Goal: Task Accomplishment & Management: Manage account settings

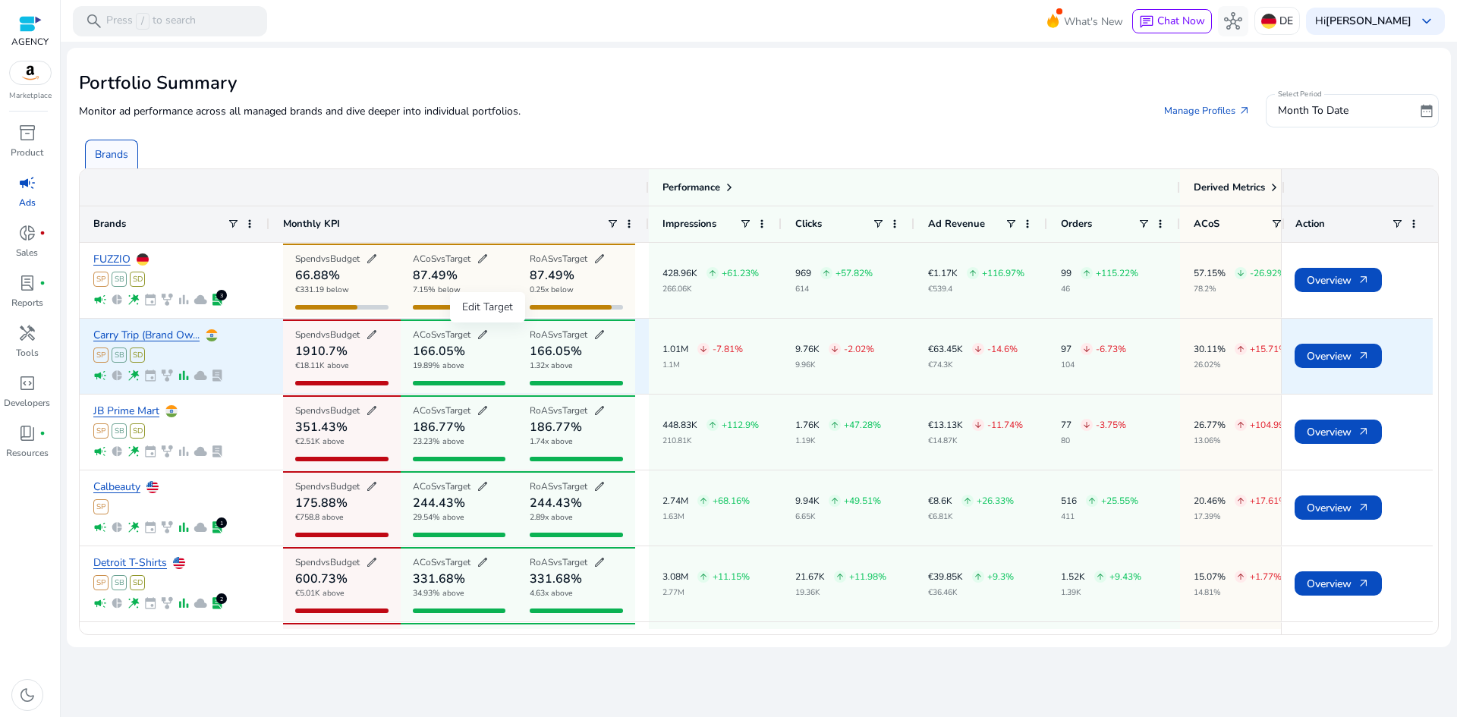
click at [489, 333] on span "edit" at bounding box center [483, 335] width 12 height 12
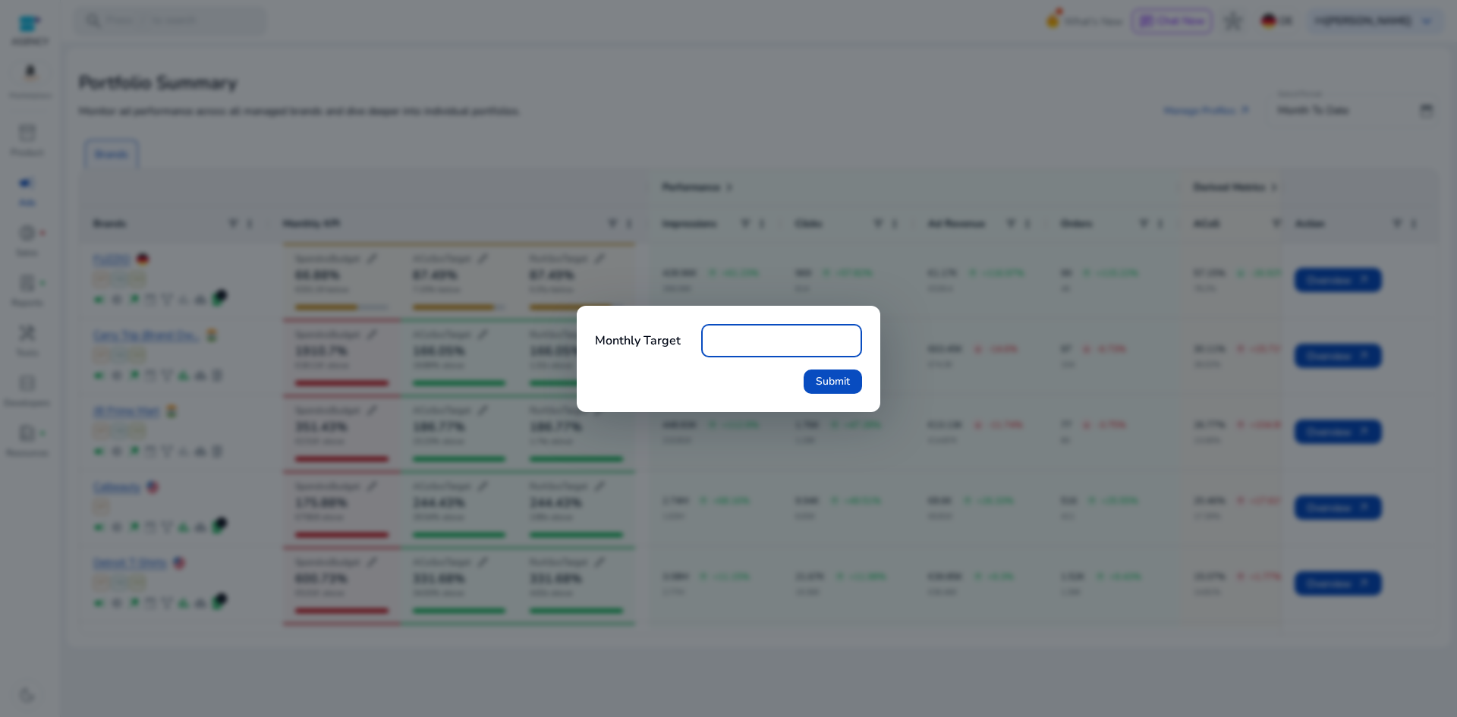
drag, startPoint x: 951, startPoint y: 357, endPoint x: 927, endPoint y: 360, distance: 23.7
click at [949, 357] on div at bounding box center [728, 358] width 1457 height 717
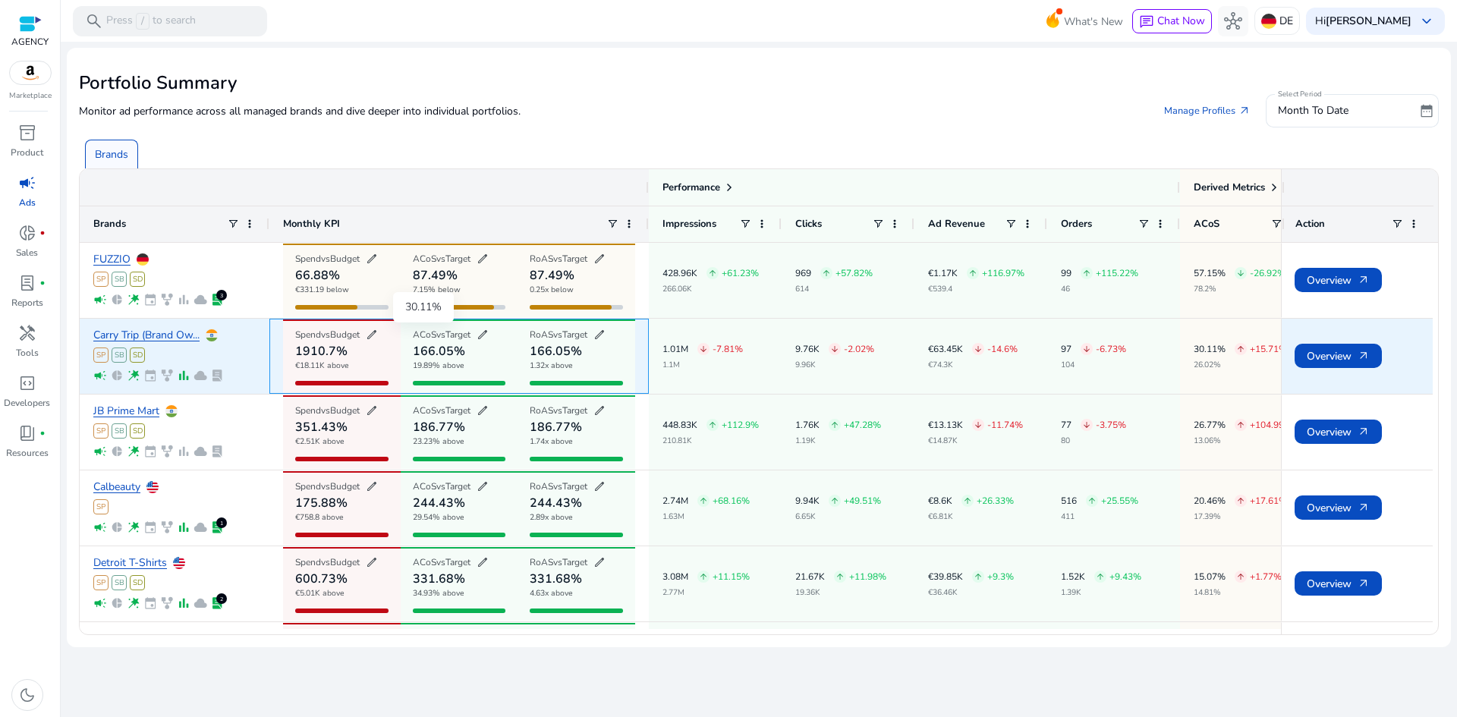
click at [422, 336] on span "ACoS" at bounding box center [425, 335] width 24 height 12
click at [484, 338] on span "edit" at bounding box center [483, 335] width 12 height 12
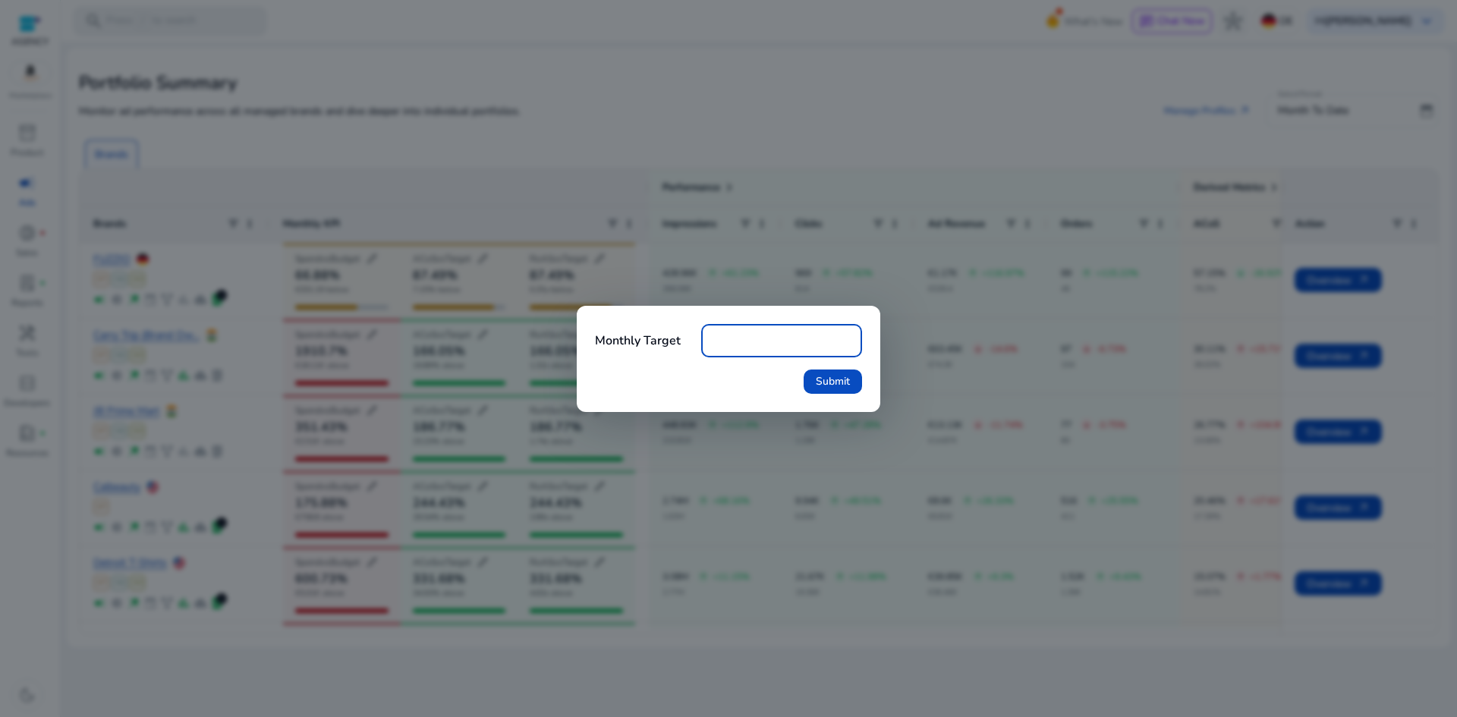
drag, startPoint x: 737, startPoint y: 342, endPoint x: 653, endPoint y: 343, distance: 84.2
click at [663, 343] on div "Monthly Target **" at bounding box center [728, 340] width 267 height 33
type input "**"
click at [839, 384] on span "Submit" at bounding box center [833, 381] width 34 height 16
click at [833, 382] on span "Submit" at bounding box center [833, 381] width 34 height 16
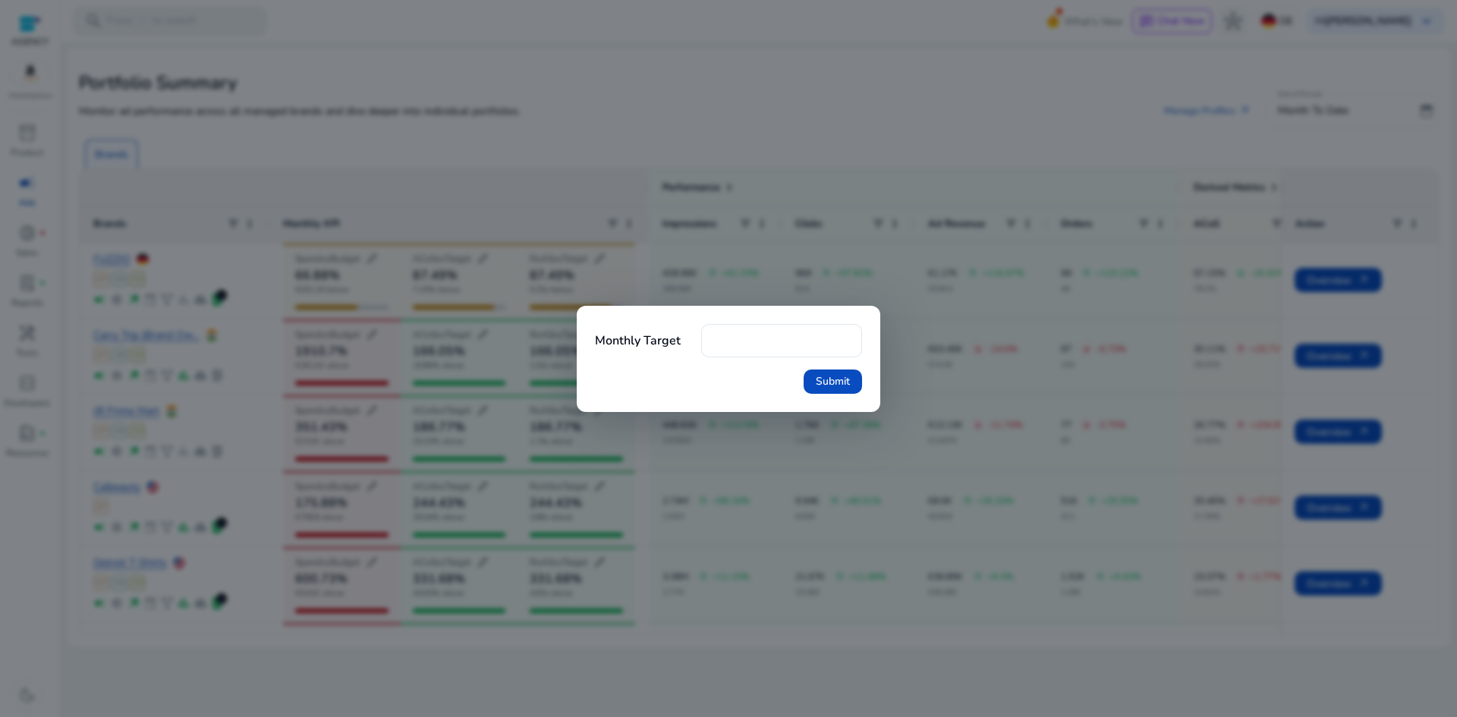
click at [494, 452] on div at bounding box center [728, 358] width 1457 height 717
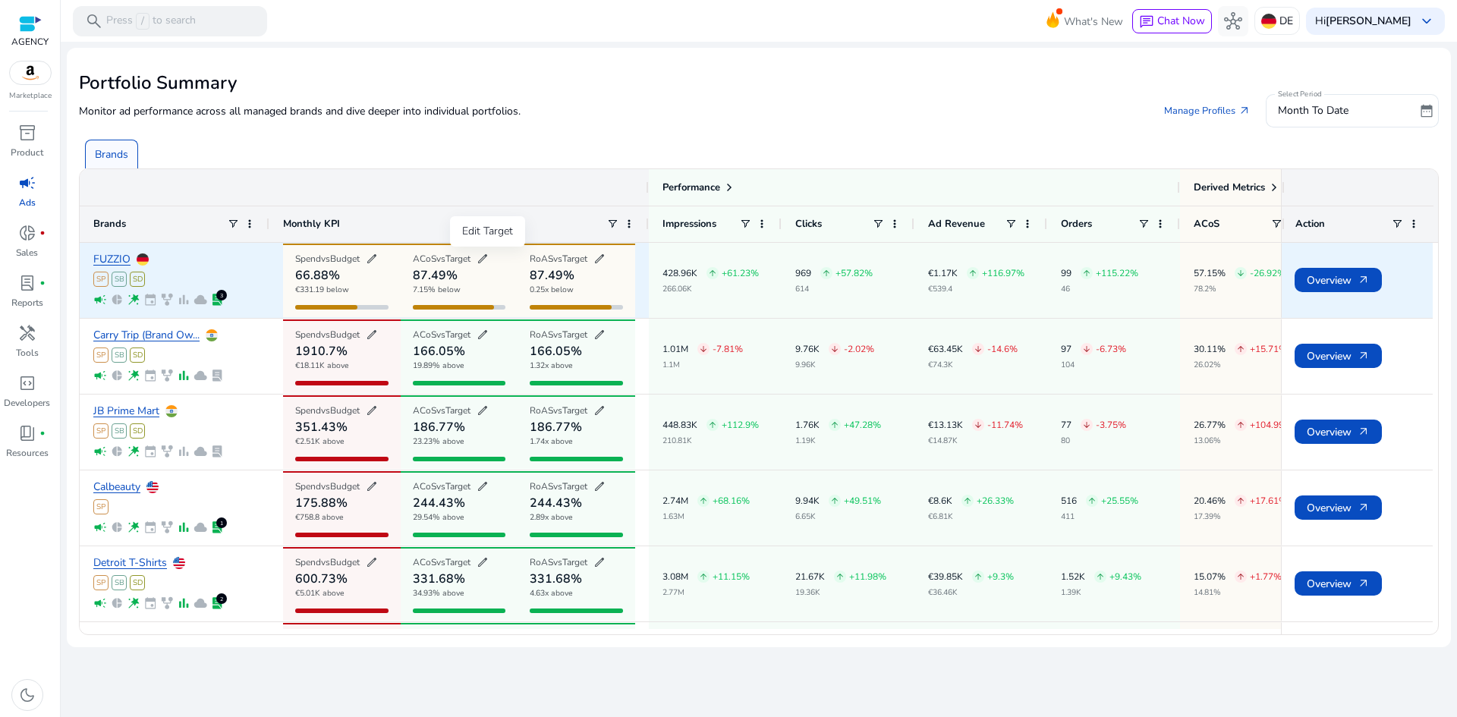
click at [485, 254] on span "edit" at bounding box center [483, 259] width 12 height 12
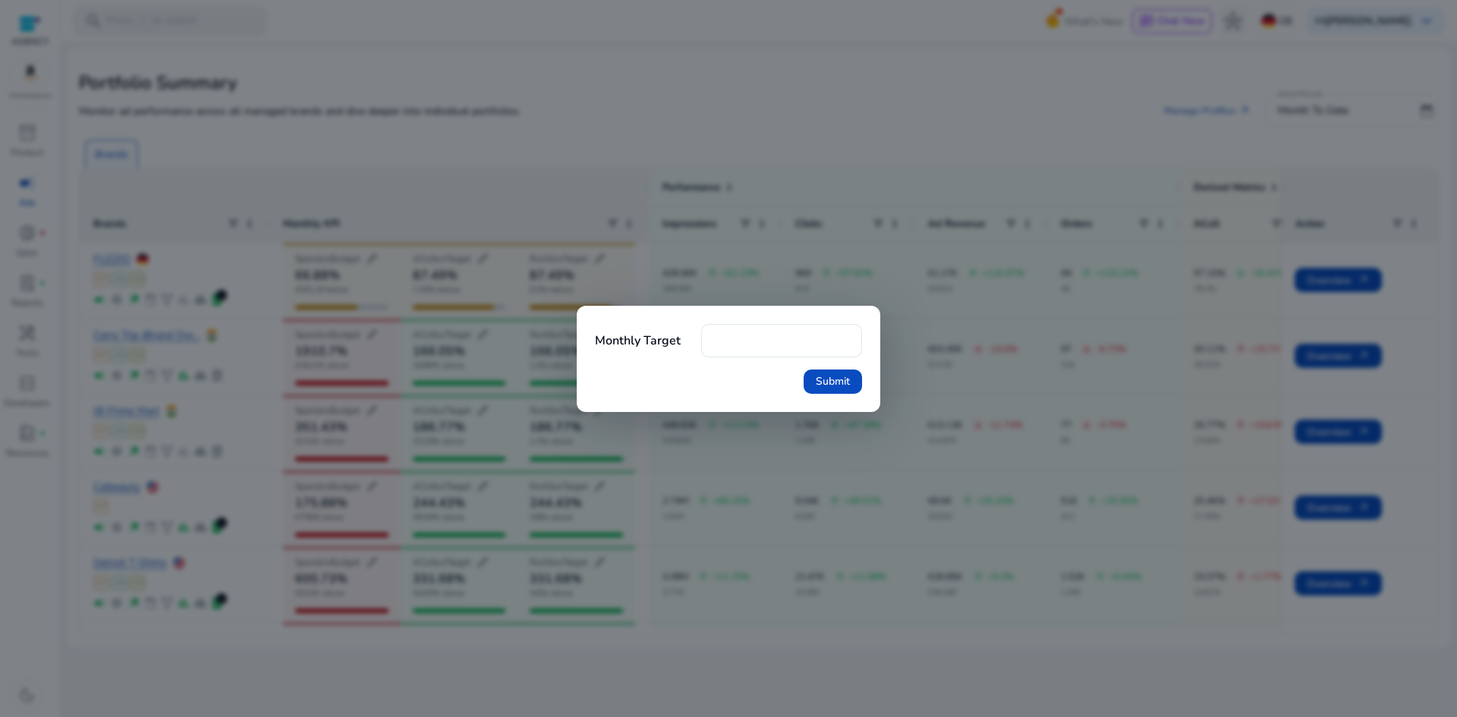
click at [485, 254] on div at bounding box center [728, 358] width 1457 height 717
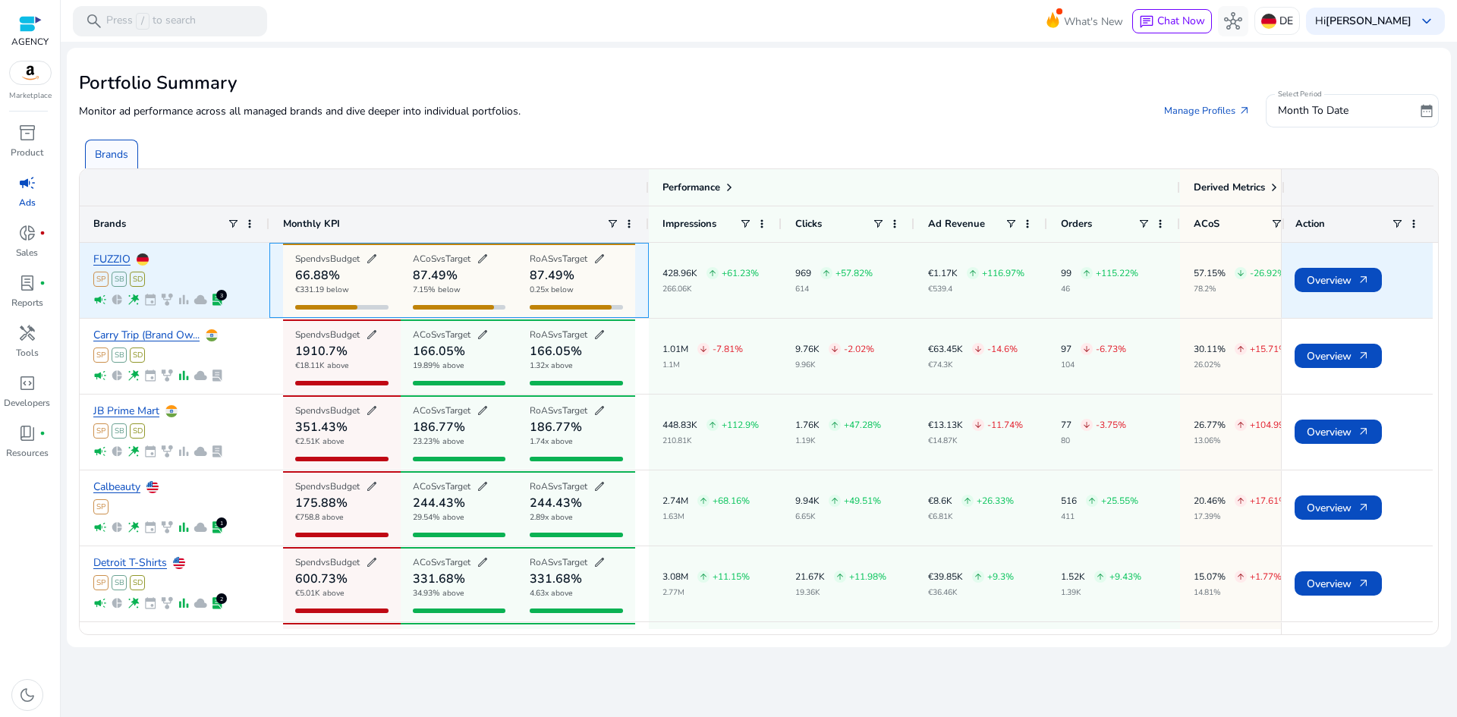
click at [420, 275] on h4 "87.49%" at bounding box center [435, 275] width 45 height 12
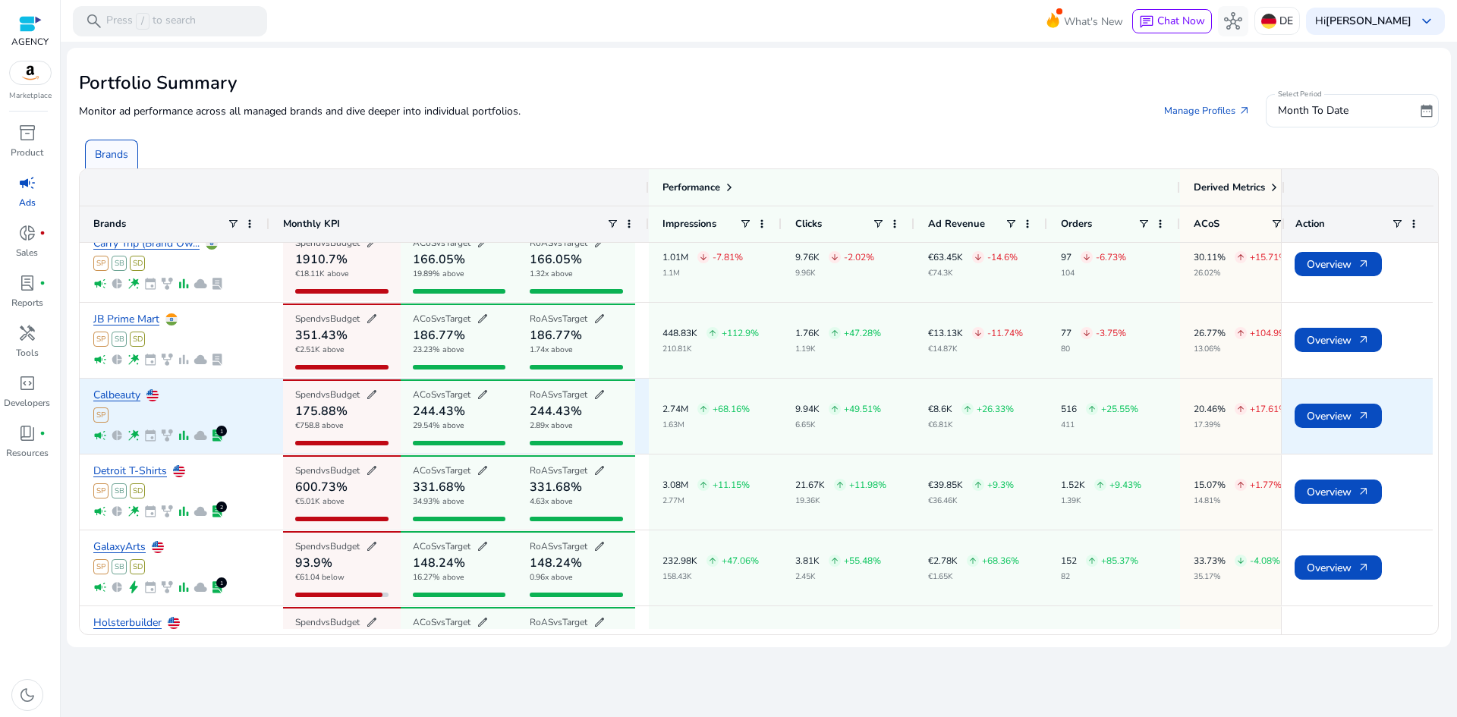
scroll to position [152, 0]
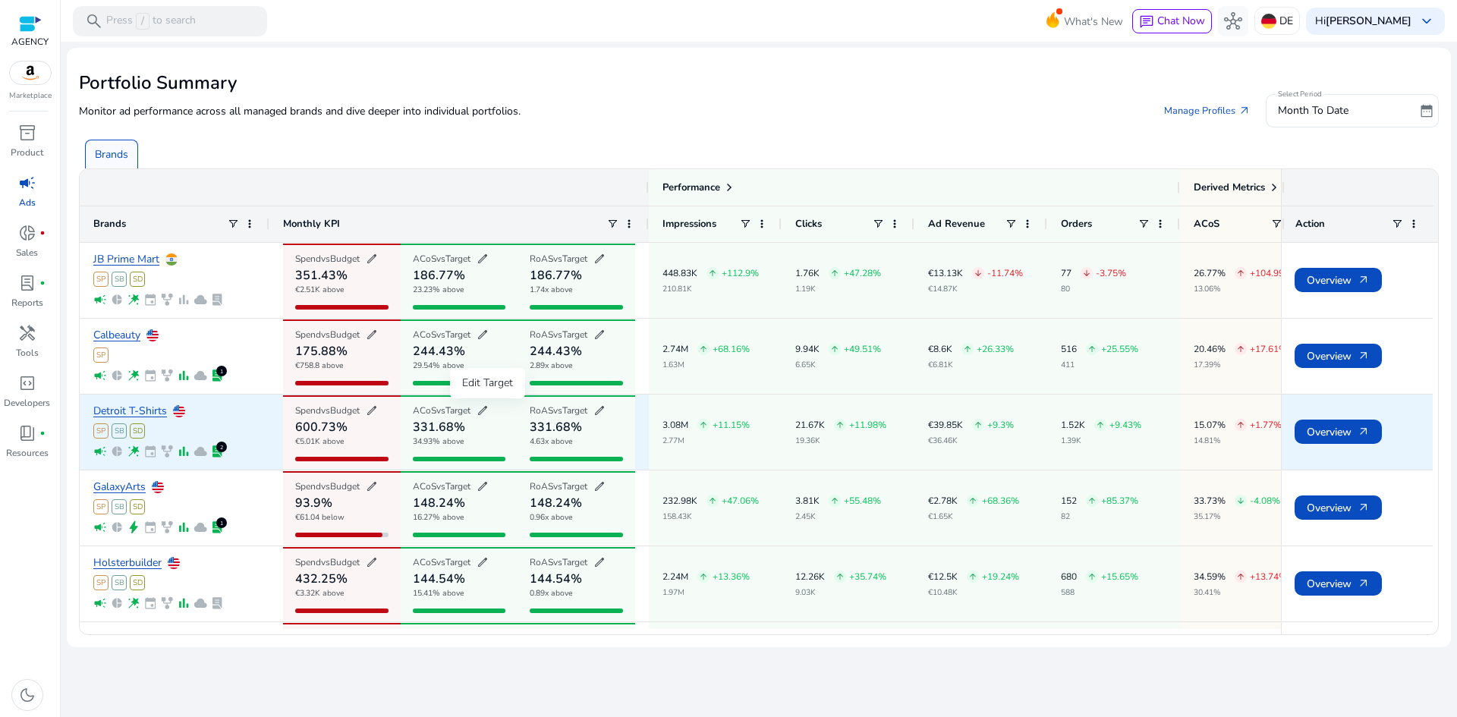
click at [483, 410] on span "edit" at bounding box center [483, 411] width 12 height 12
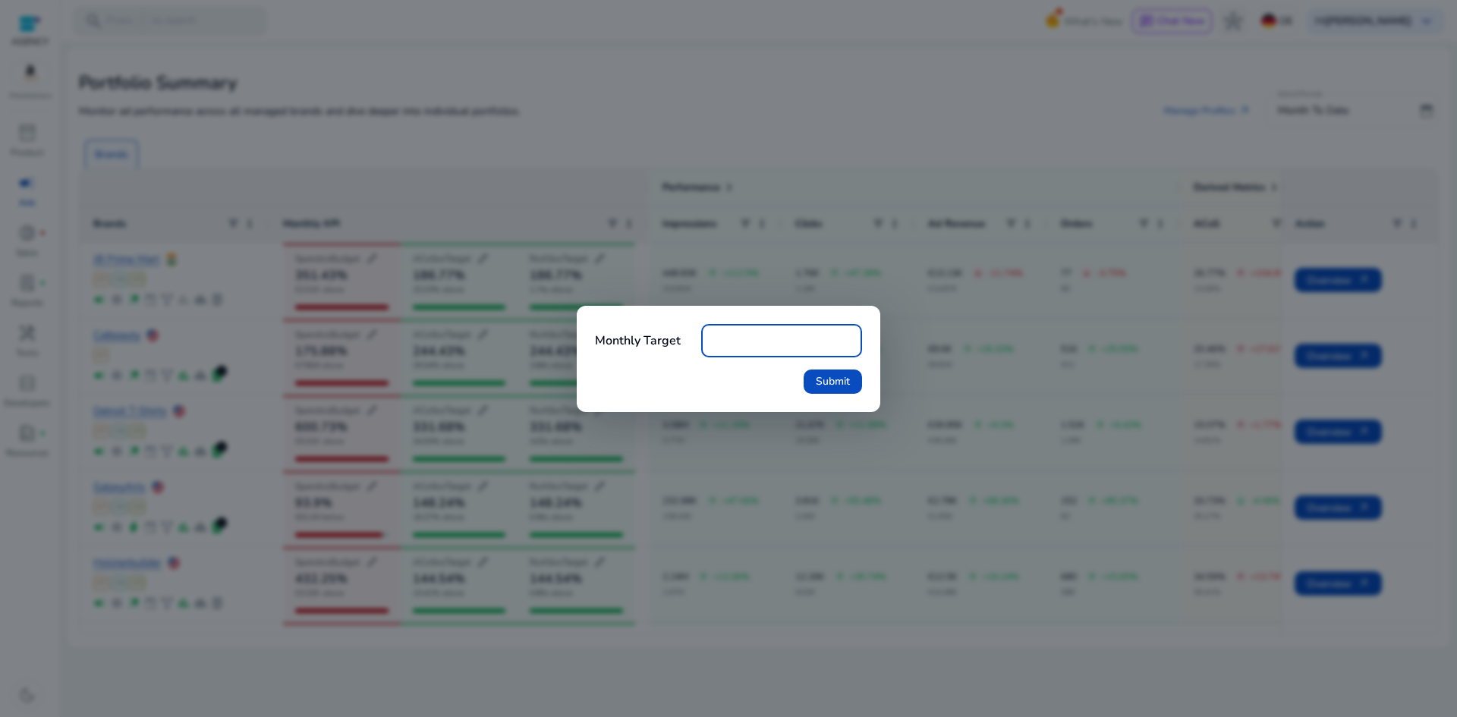
click at [483, 410] on div at bounding box center [728, 358] width 1457 height 717
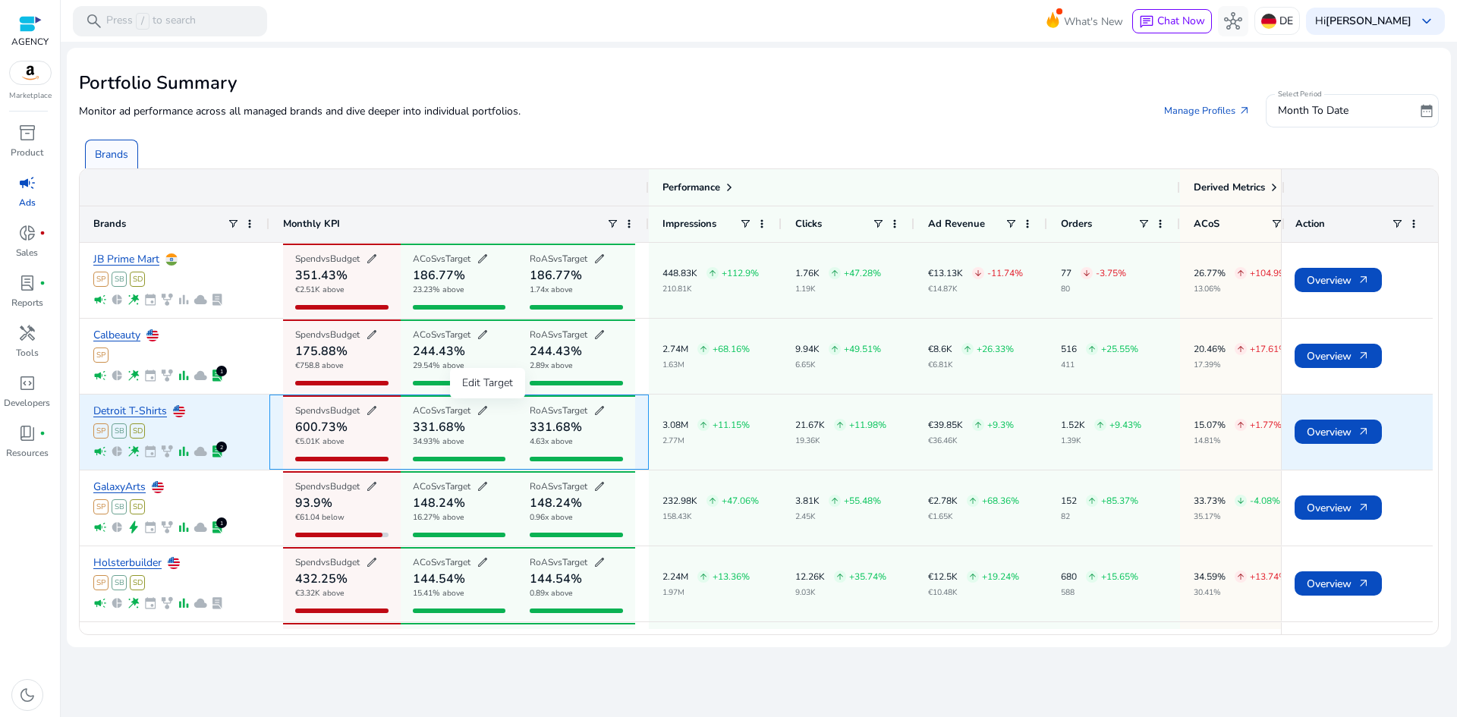
click at [485, 410] on span "edit" at bounding box center [483, 411] width 12 height 12
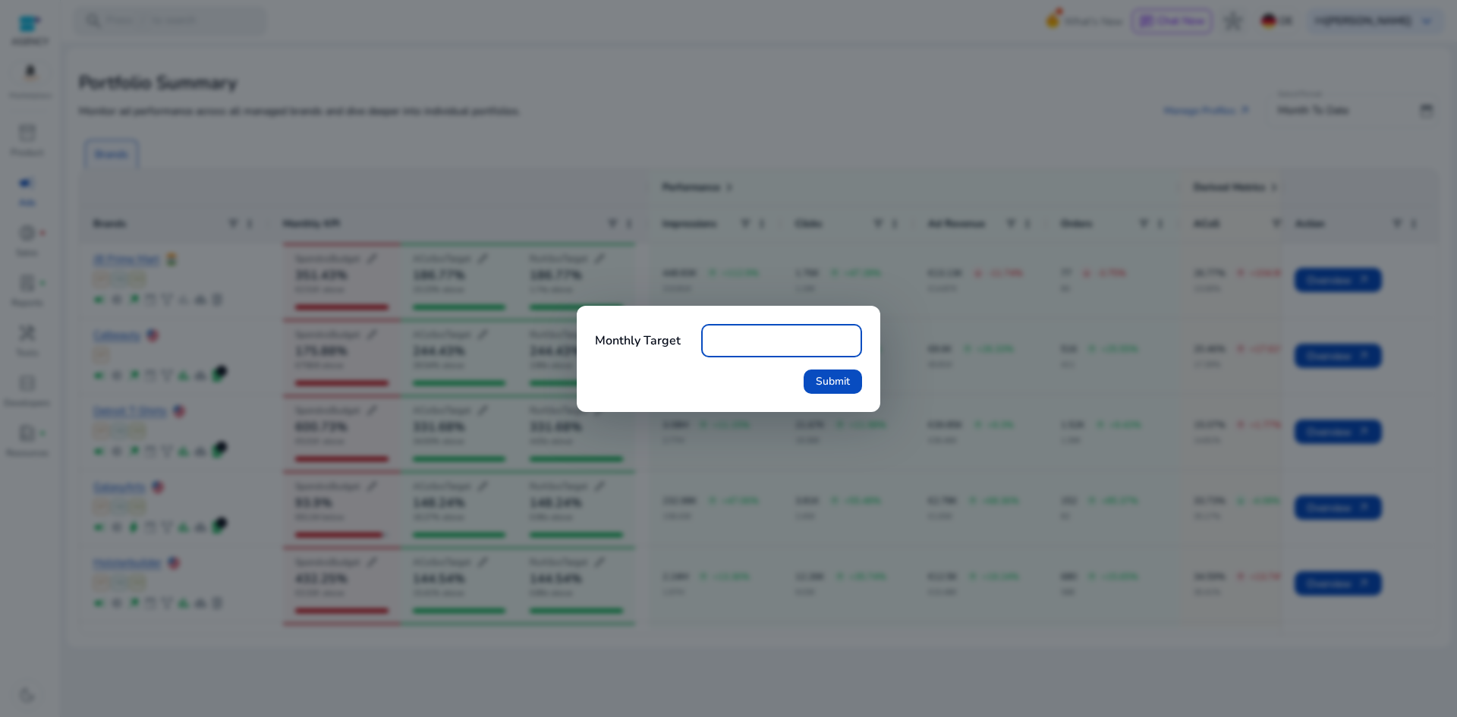
type input "*"
type input "**"
click at [851, 380] on span "submit" at bounding box center [833, 382] width 58 height 36
click at [851, 379] on span "submit" at bounding box center [833, 382] width 58 height 36
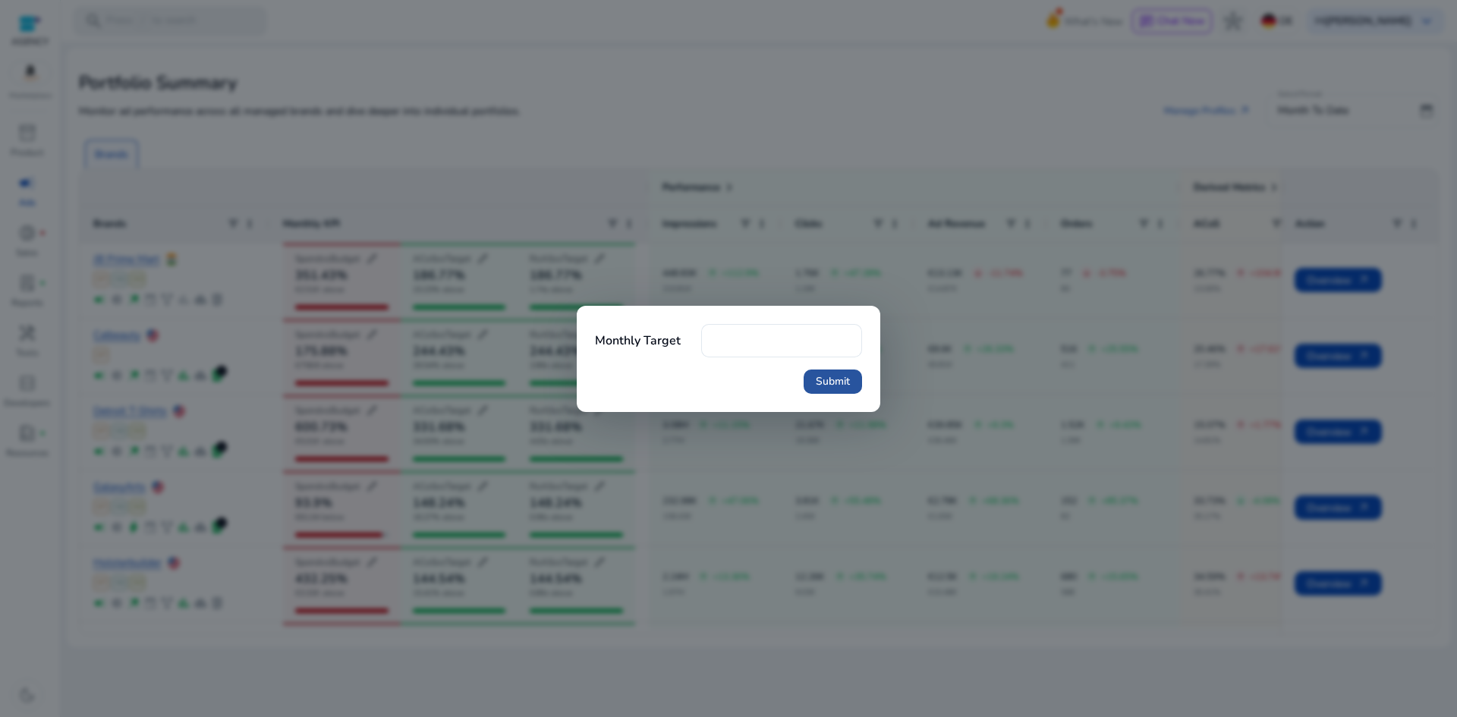
click at [851, 379] on span "submit" at bounding box center [833, 382] width 58 height 36
click at [784, 454] on div at bounding box center [728, 358] width 1457 height 717
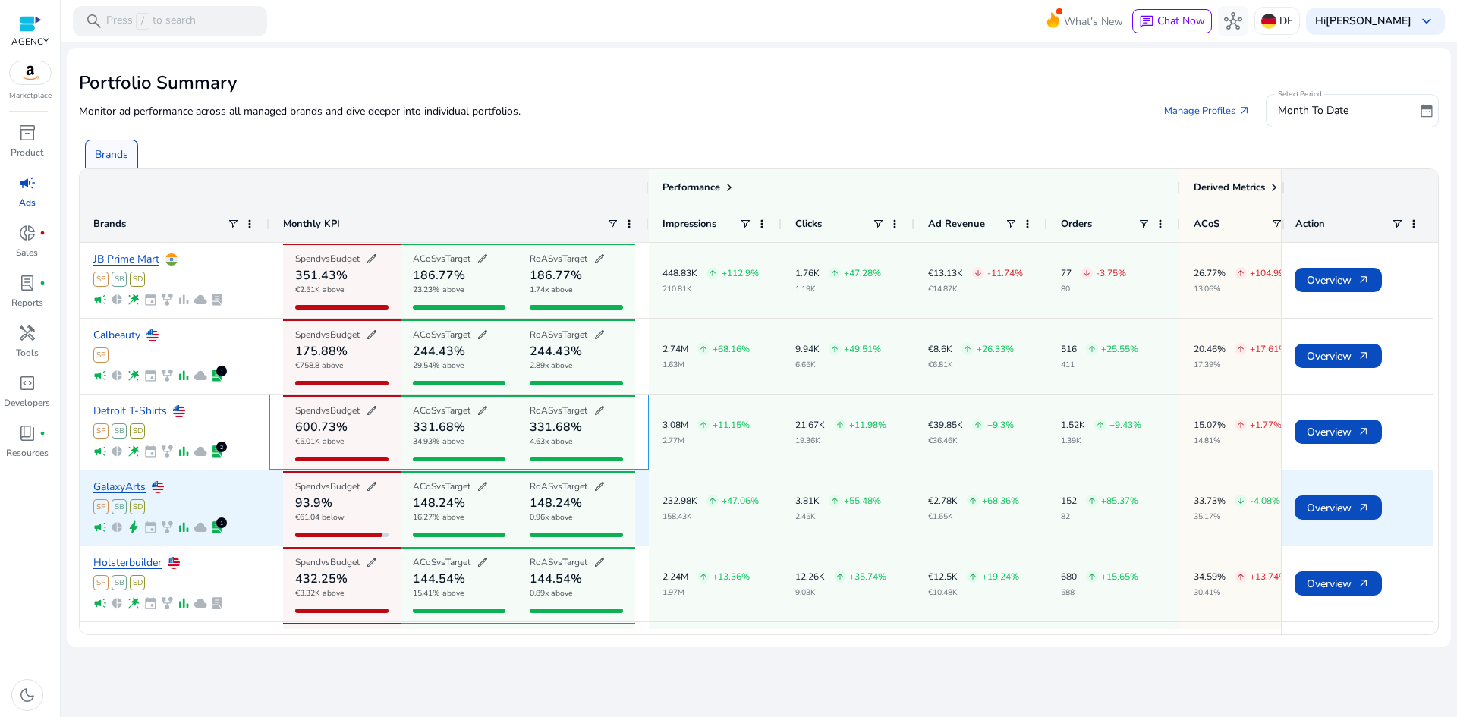
scroll to position [221, 0]
